Goal: Transaction & Acquisition: Purchase product/service

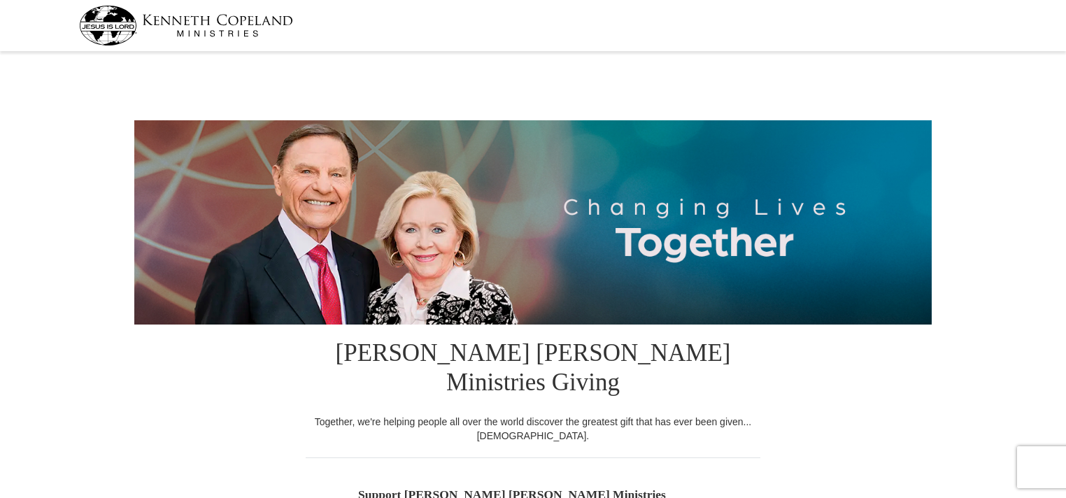
select select "TN"
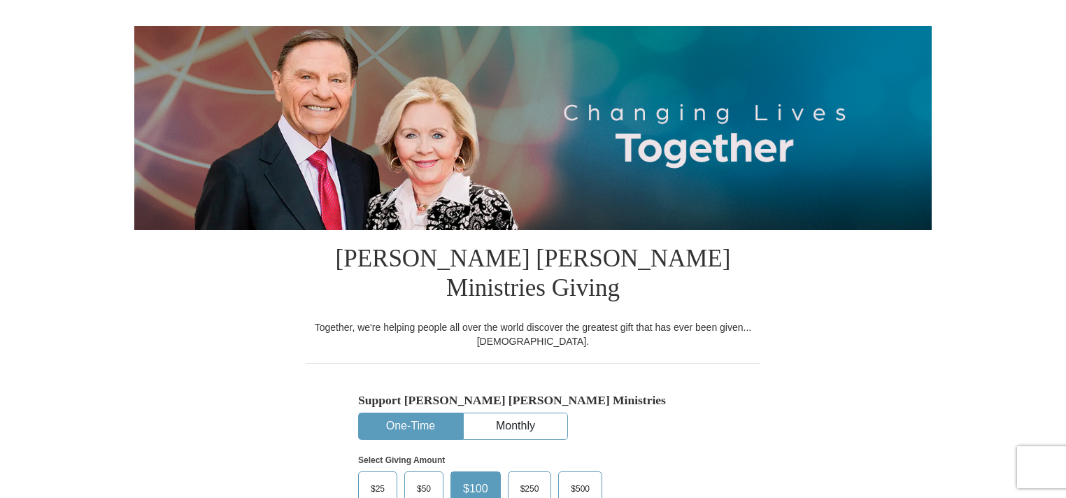
scroll to position [210, 0]
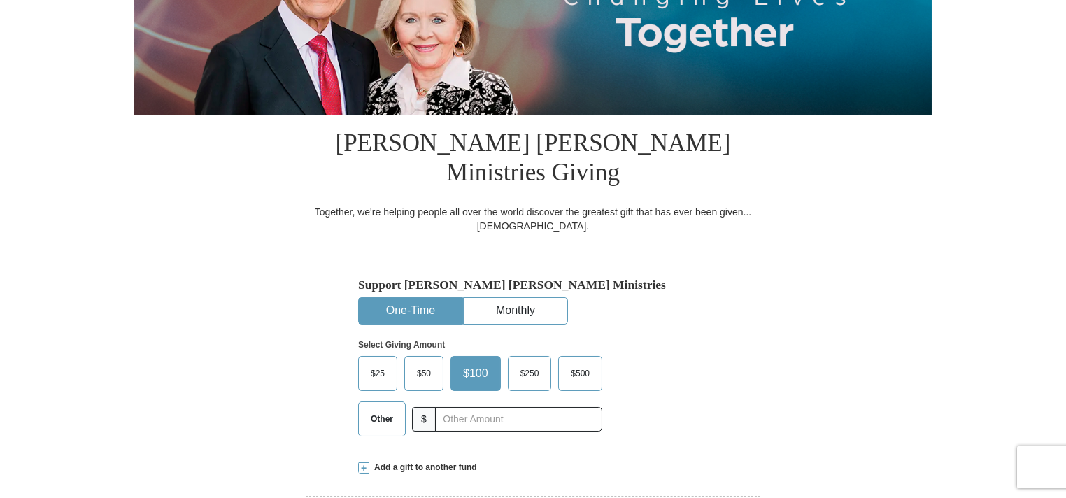
click at [397, 409] on span "Other" at bounding box center [382, 419] width 36 height 21
click at [0, 0] on input "Other" at bounding box center [0, 0] width 0 height 0
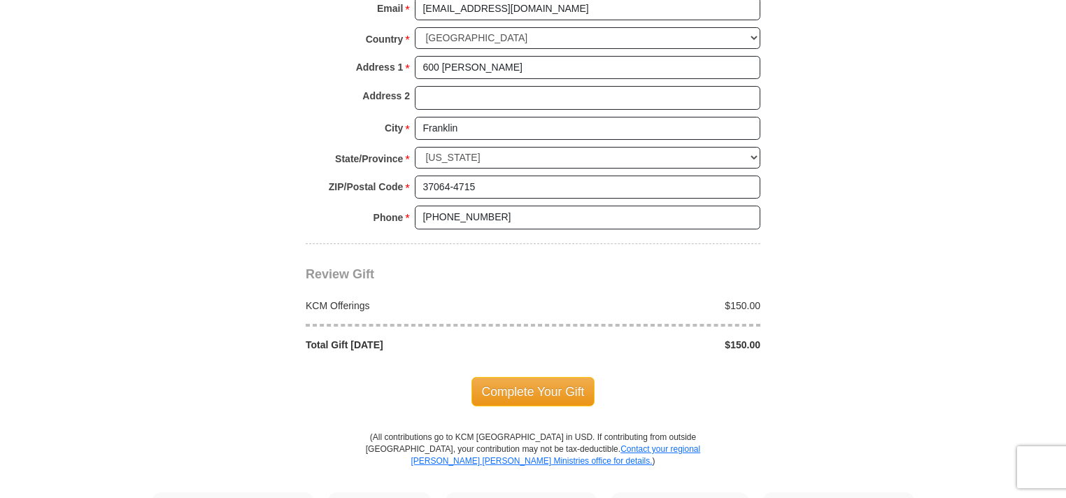
scroll to position [1119, 0]
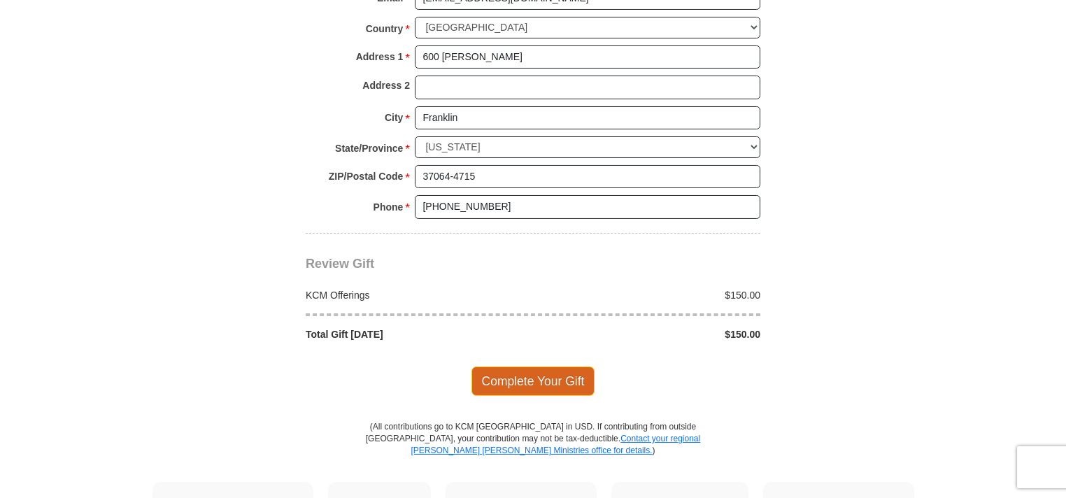
type input "150.00"
click at [542, 367] on span "Complete Your Gift" at bounding box center [534, 381] width 124 height 29
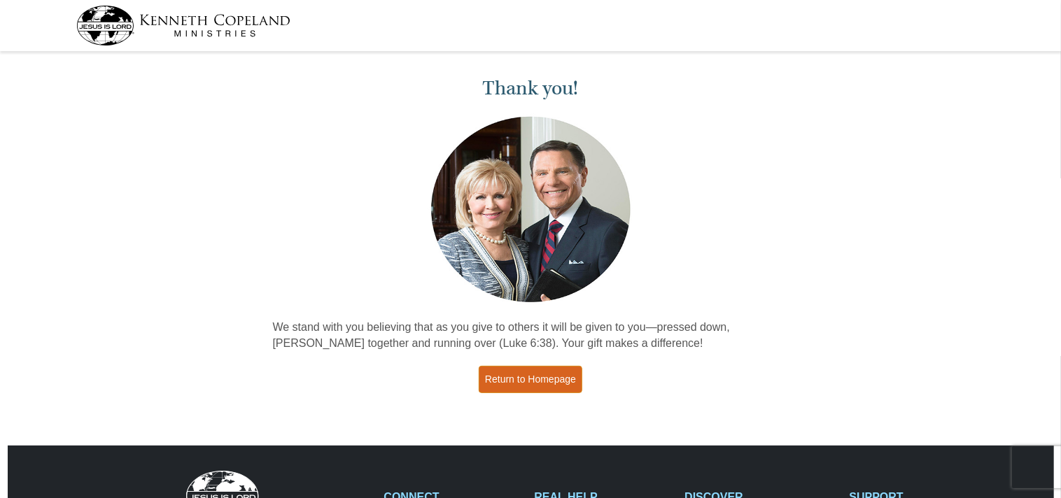
click at [567, 380] on link "Return to Homepage" at bounding box center [531, 379] width 104 height 27
